Goal: Entertainment & Leisure: Consume media (video, audio)

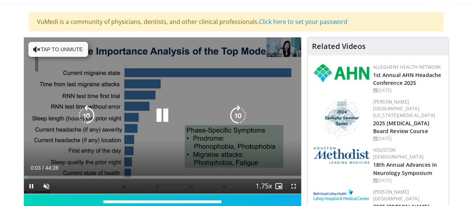
click at [50, 49] on button "Tap to unmute" at bounding box center [58, 49] width 60 height 15
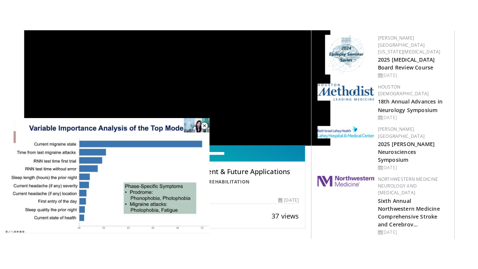
scroll to position [154, 0]
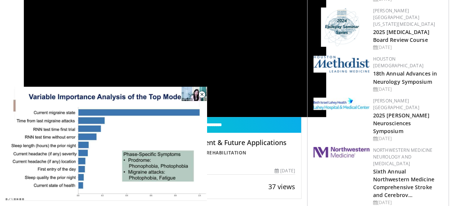
click at [273, 29] on div "**********" at bounding box center [175, 31] width 302 height 171
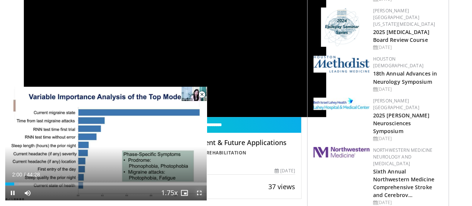
click at [199, 191] on span "Video Player" at bounding box center [199, 192] width 15 height 15
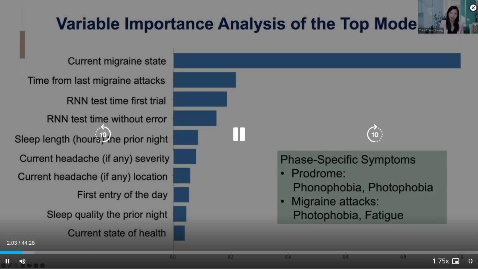
click at [80, 79] on div "10 seconds Tap to unmute" at bounding box center [239, 134] width 478 height 268
drag, startPoint x: 444, startPoint y: 4, endPoint x: 446, endPoint y: 61, distance: 57.6
click at [446, 61] on div "10 seconds Tap to unmute" at bounding box center [239, 134] width 478 height 268
click at [429, 69] on div "10 seconds Tap to unmute" at bounding box center [239, 134] width 478 height 268
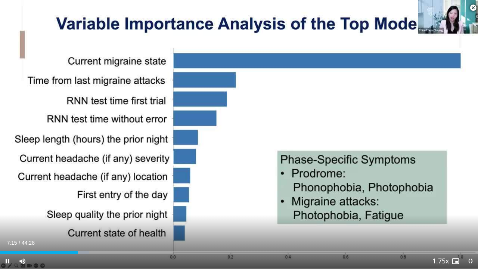
click at [471, 9] on span "Video Player" at bounding box center [473, 7] width 15 height 15
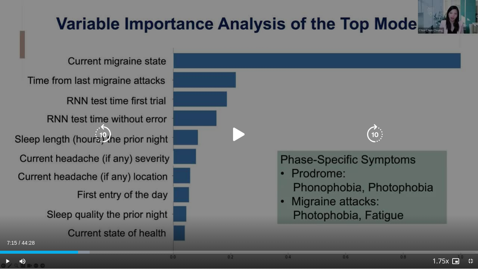
click at [428, 96] on div "10 seconds Tap to unmute" at bounding box center [239, 134] width 478 height 268
click at [192, 162] on div "10 seconds Tap to unmute" at bounding box center [239, 134] width 478 height 268
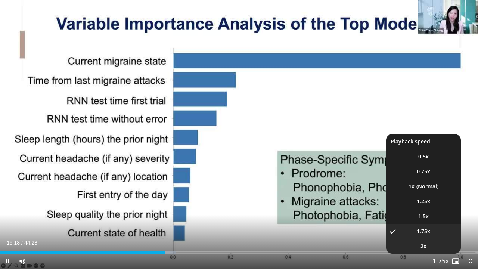
click at [423, 205] on span "2x" at bounding box center [423, 245] width 6 height 7
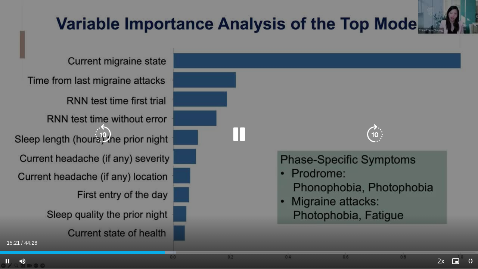
click at [208, 199] on div "10 seconds Tap to unmute" at bounding box center [239, 134] width 478 height 268
click at [377, 131] on icon "Video Player" at bounding box center [374, 134] width 21 height 21
click at [375, 134] on icon "Video Player" at bounding box center [374, 134] width 21 height 21
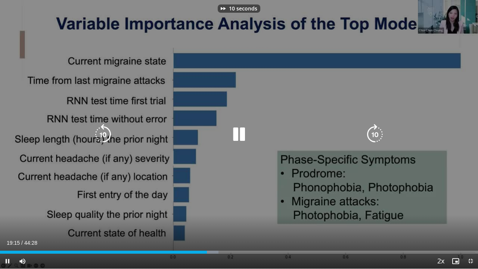
click at [375, 134] on icon "Video Player" at bounding box center [374, 134] width 21 height 21
click at [375, 133] on icon "Video Player" at bounding box center [374, 134] width 21 height 21
click at [377, 132] on icon "Video Player" at bounding box center [374, 134] width 21 height 21
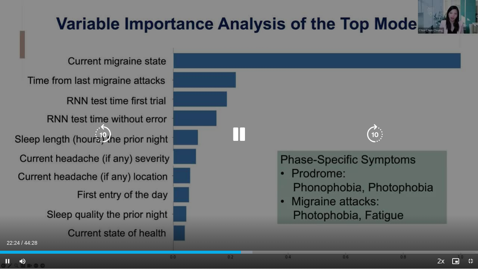
click at [376, 132] on icon "Video Player" at bounding box center [374, 134] width 21 height 21
click at [376, 134] on icon "Video Player" at bounding box center [374, 134] width 21 height 21
click at [371, 134] on icon "Video Player" at bounding box center [374, 134] width 21 height 21
click at [370, 131] on icon "Video Player" at bounding box center [374, 134] width 21 height 21
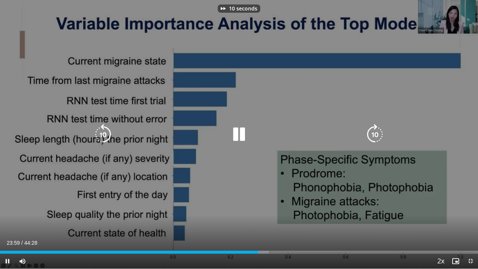
click at [370, 131] on icon "Video Player" at bounding box center [374, 134] width 21 height 21
click at [373, 133] on icon "Video Player" at bounding box center [374, 134] width 21 height 21
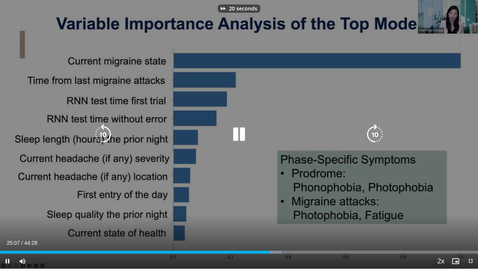
click at [373, 133] on icon "Video Player" at bounding box center [374, 134] width 21 height 21
click at [376, 131] on icon "Video Player" at bounding box center [374, 134] width 21 height 21
click at [374, 133] on icon "Video Player" at bounding box center [374, 134] width 21 height 21
click at [244, 127] on icon "Video Player" at bounding box center [238, 134] width 21 height 21
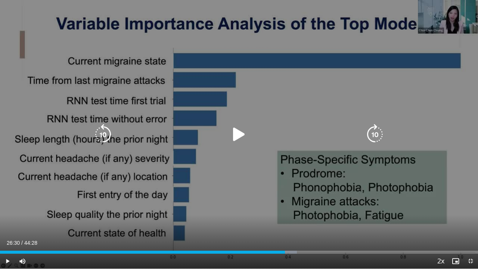
click at [237, 139] on icon "Video Player" at bounding box center [238, 134] width 21 height 21
click at [379, 134] on icon "Video Player" at bounding box center [374, 134] width 21 height 21
click at [375, 134] on icon "Video Player" at bounding box center [374, 134] width 21 height 21
click at [372, 136] on icon "Video Player" at bounding box center [374, 134] width 21 height 21
click at [102, 137] on icon "Video Player" at bounding box center [103, 134] width 21 height 21
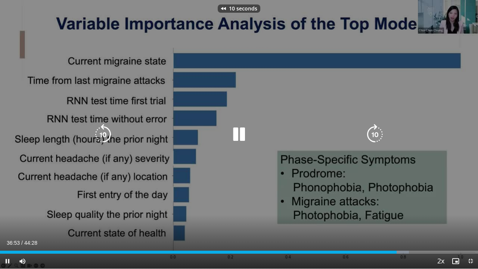
click at [102, 137] on icon "Video Player" at bounding box center [103, 134] width 21 height 21
click at [105, 131] on icon "Video Player" at bounding box center [103, 134] width 21 height 21
click at [241, 136] on icon "Video Player" at bounding box center [238, 134] width 21 height 21
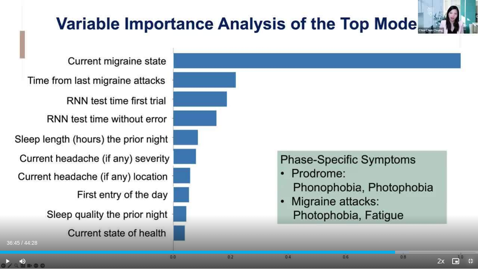
click at [469, 205] on span "Video Player" at bounding box center [470, 260] width 15 height 15
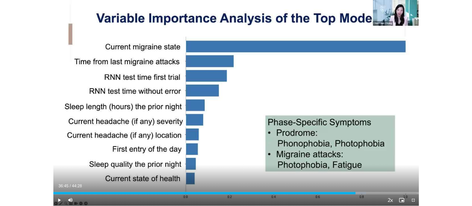
scroll to position [325, 0]
